Goal: Browse casually

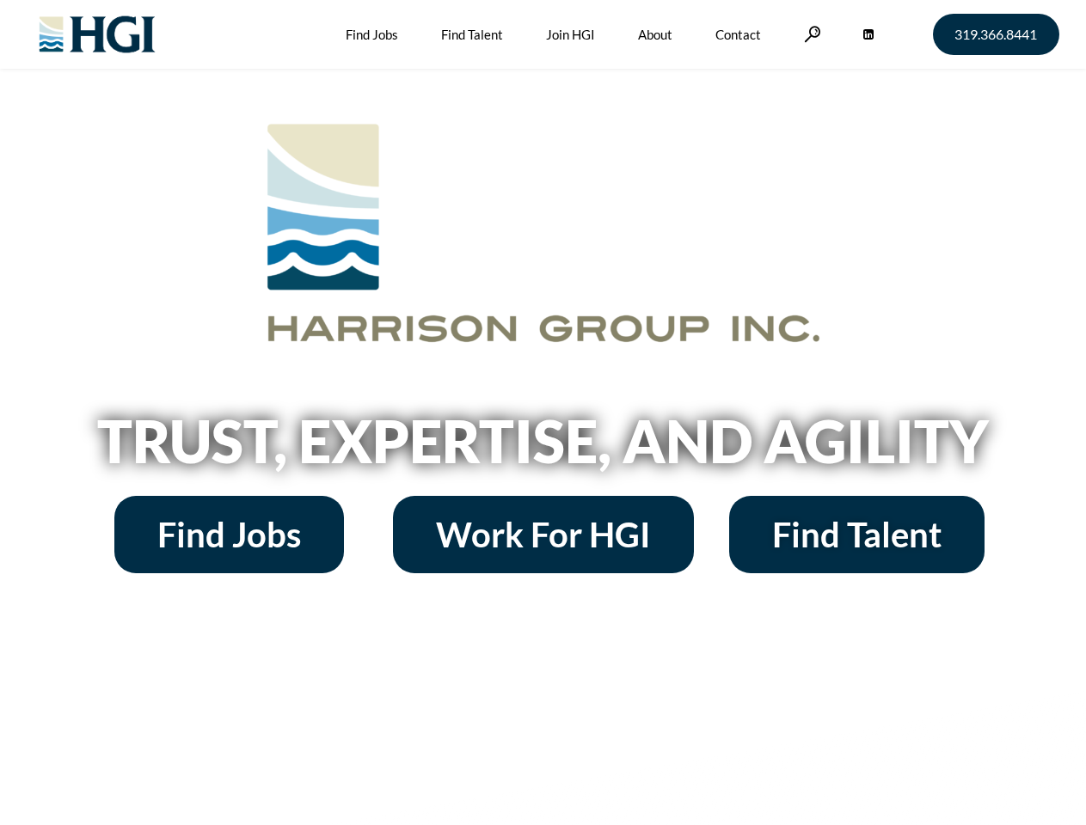
click at [543, 413] on h2 "Trust, Expertise, and Agility" at bounding box center [543, 441] width 980 height 58
click at [810, 34] on link at bounding box center [812, 34] width 17 height 16
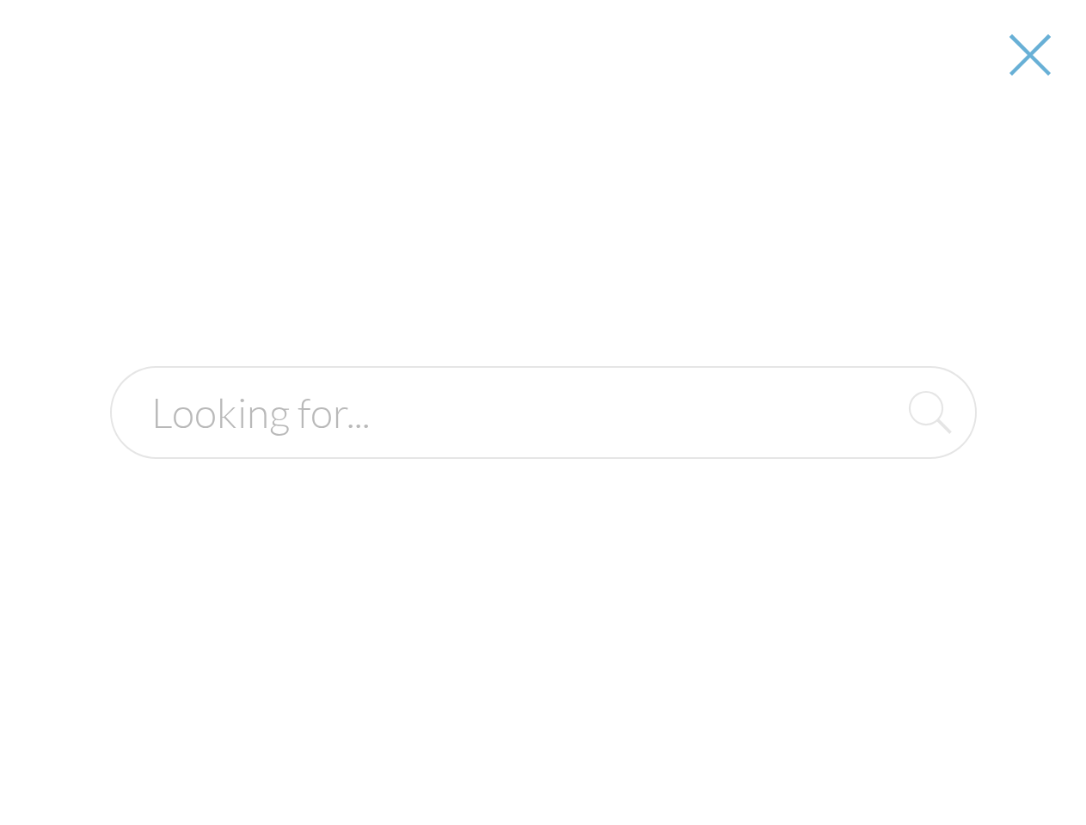
click at [543, 447] on h2 "Trust, Expertise, and Agility" at bounding box center [543, 441] width 980 height 58
